Goal: Check status: Check status

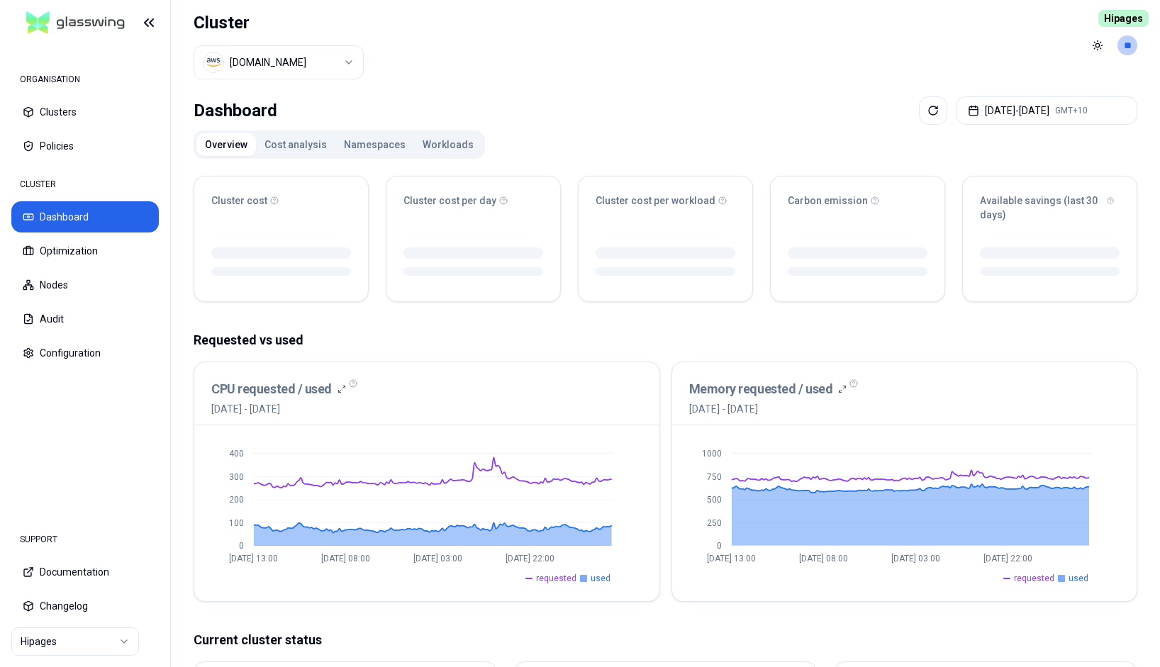
click at [437, 140] on button "Workloads" at bounding box center [448, 144] width 68 height 23
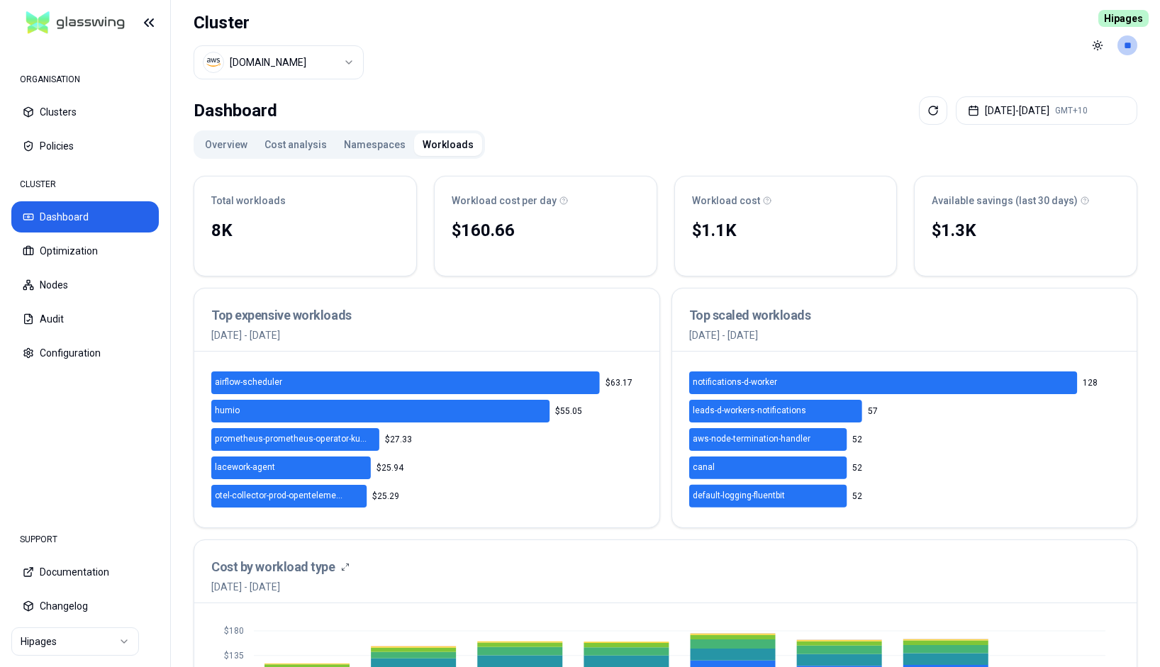
click at [1049, 105] on button "[DATE] - [DATE] GMT+10" at bounding box center [1045, 110] width 181 height 28
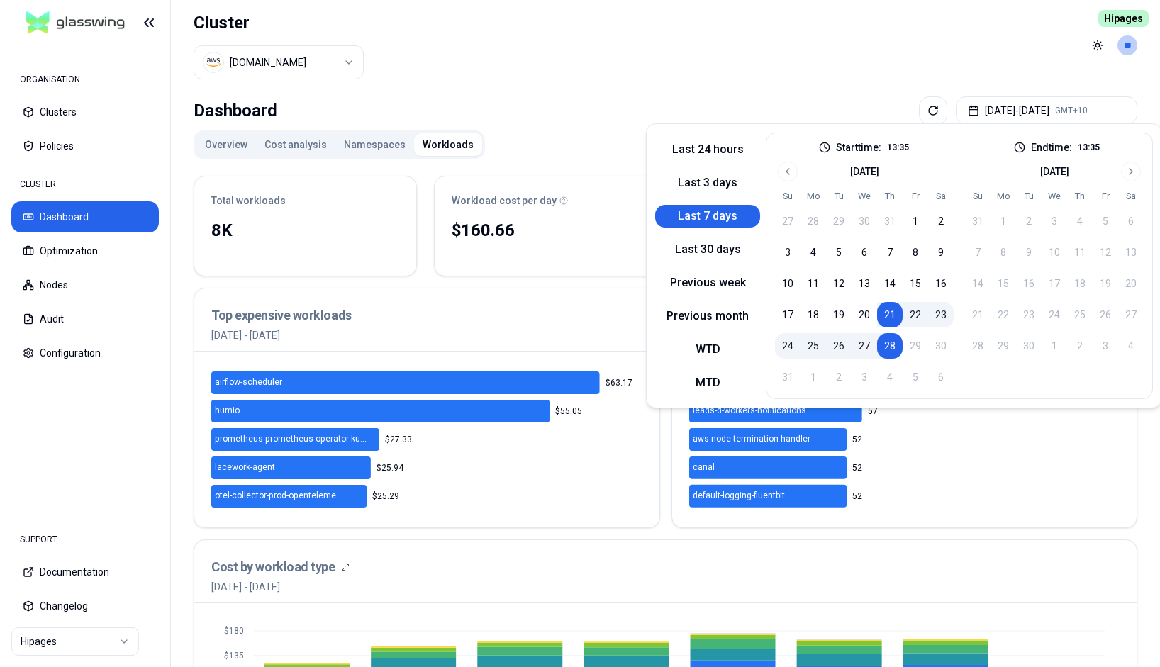
click at [719, 132] on div "Last 24 hours Last 3 days Last 7 days Last 30 days Previous week Previous month…" at bounding box center [904, 265] width 516 height 285
click at [711, 156] on button "Last 24 hours" at bounding box center [707, 149] width 105 height 23
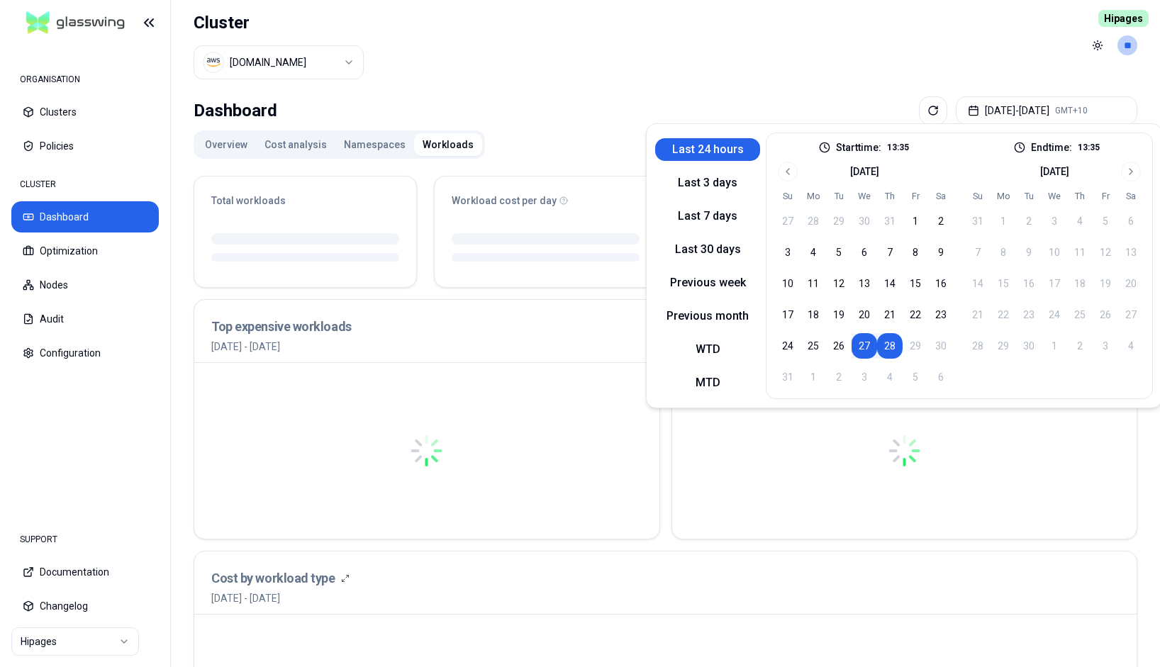
click at [700, 73] on header "Cluster [DOMAIN_NAME] Toggle theme **" at bounding box center [665, 45] width 989 height 91
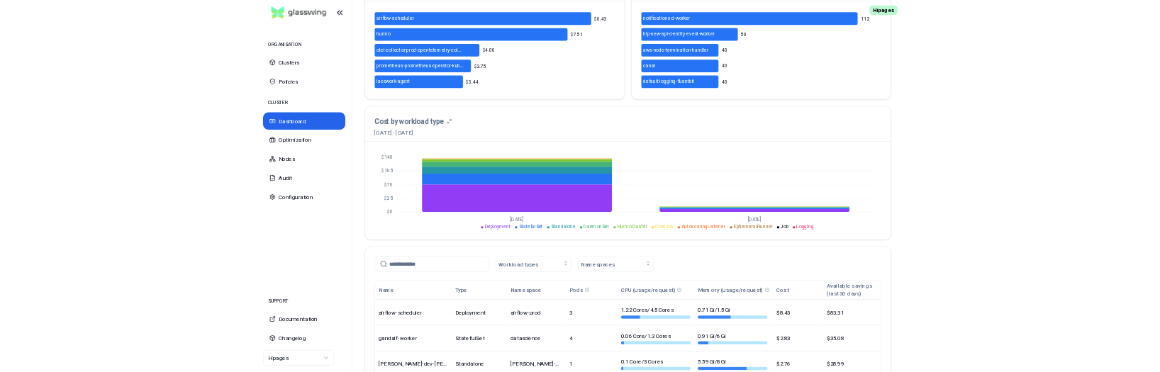
scroll to position [699, 0]
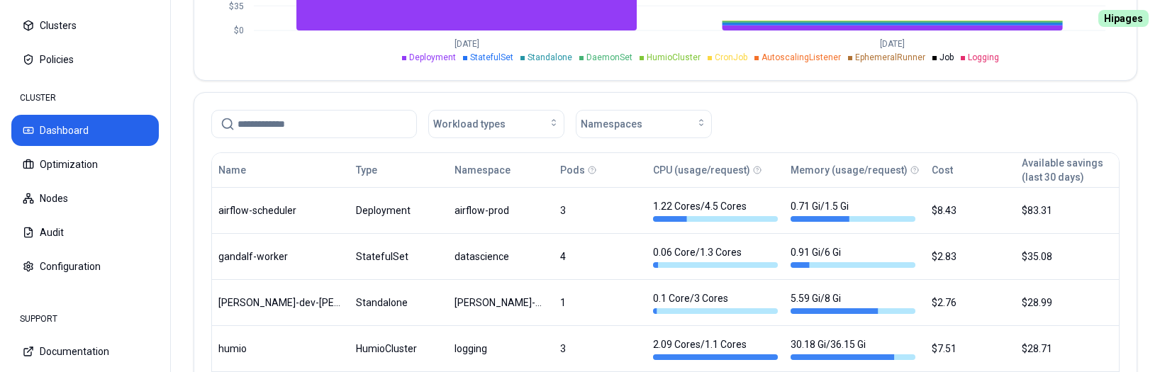
click at [778, 100] on div "Workload types Namespaces" at bounding box center [665, 121] width 942 height 57
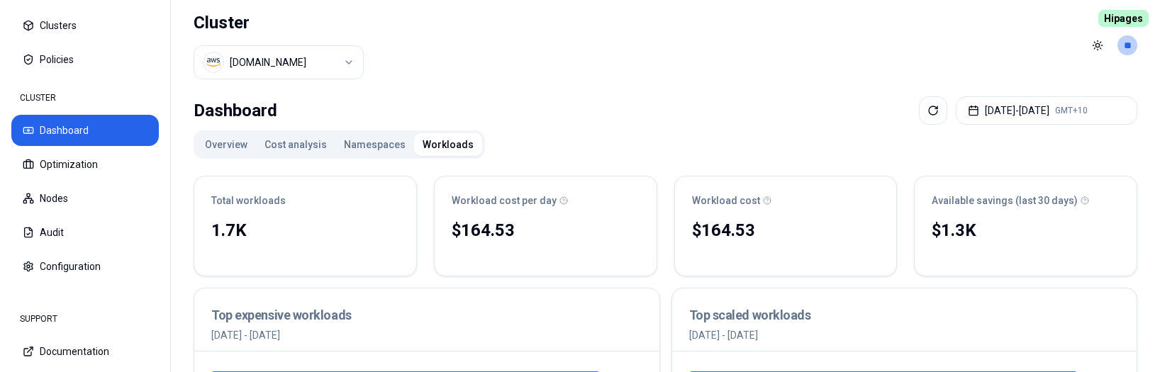
scroll to position [325, 0]
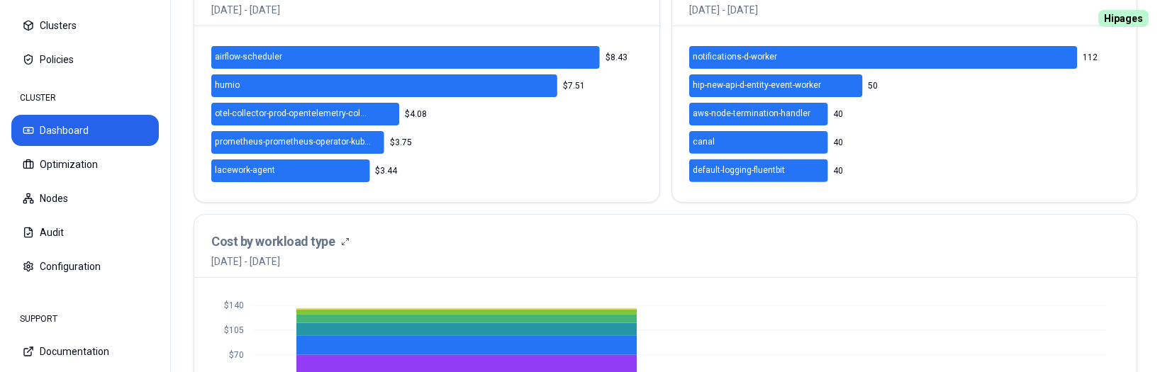
click at [892, 232] on div "Cost by workload type 27th August 2025 - 28th August 2025" at bounding box center [665, 250] width 908 height 37
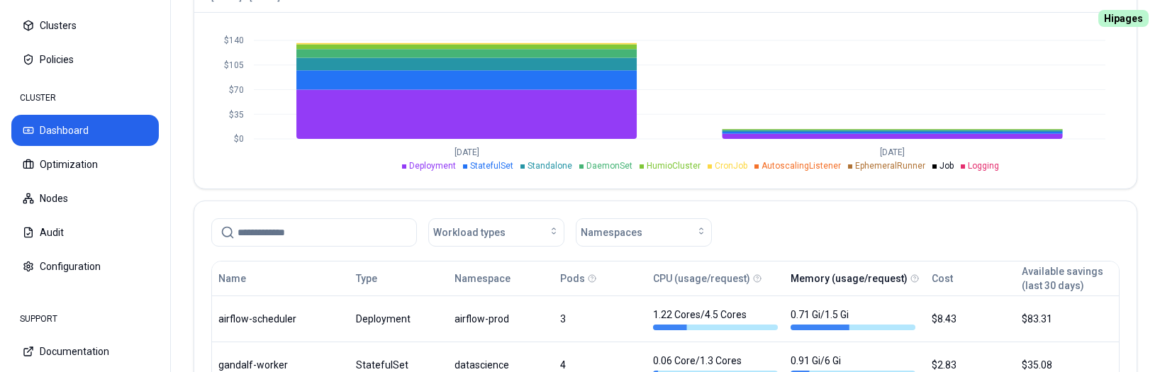
scroll to position [735, 0]
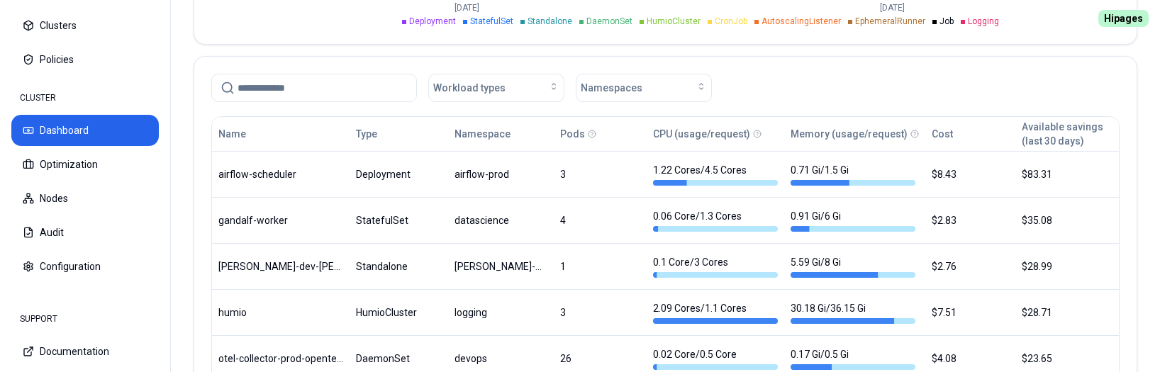
click at [795, 69] on div "Workload types Namespaces" at bounding box center [665, 85] width 942 height 57
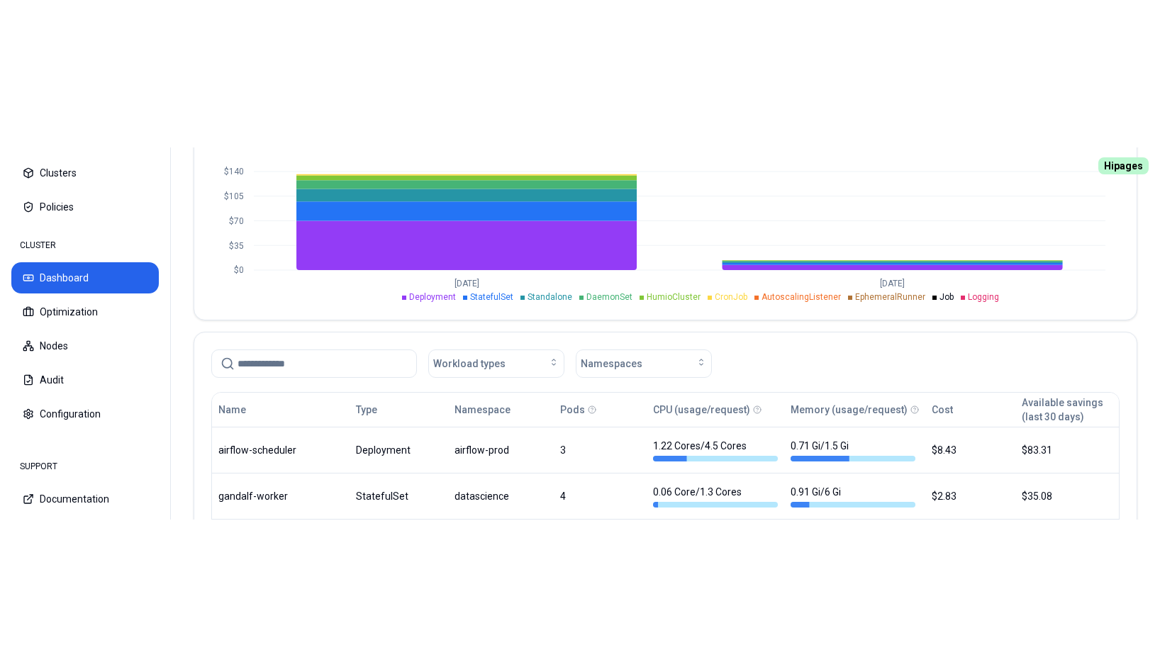
scroll to position [605, 0]
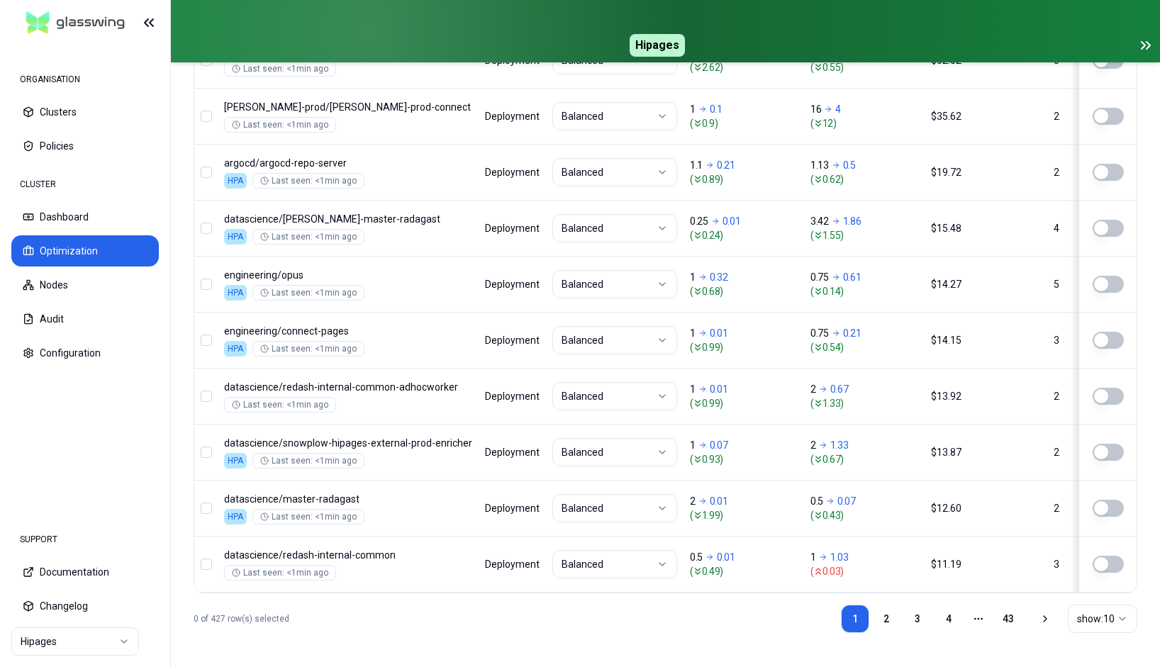
scroll to position [126, 0]
